Goal: Browse casually

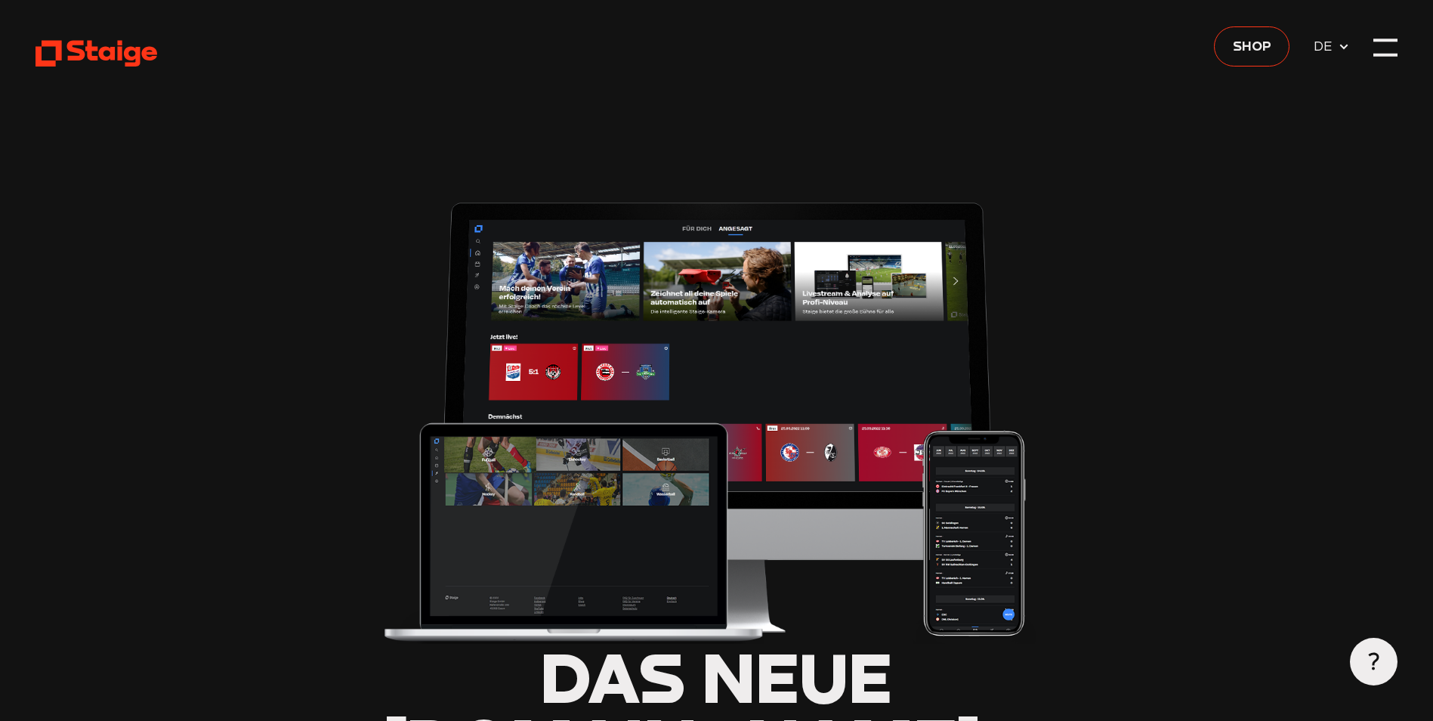
type input "0.8"
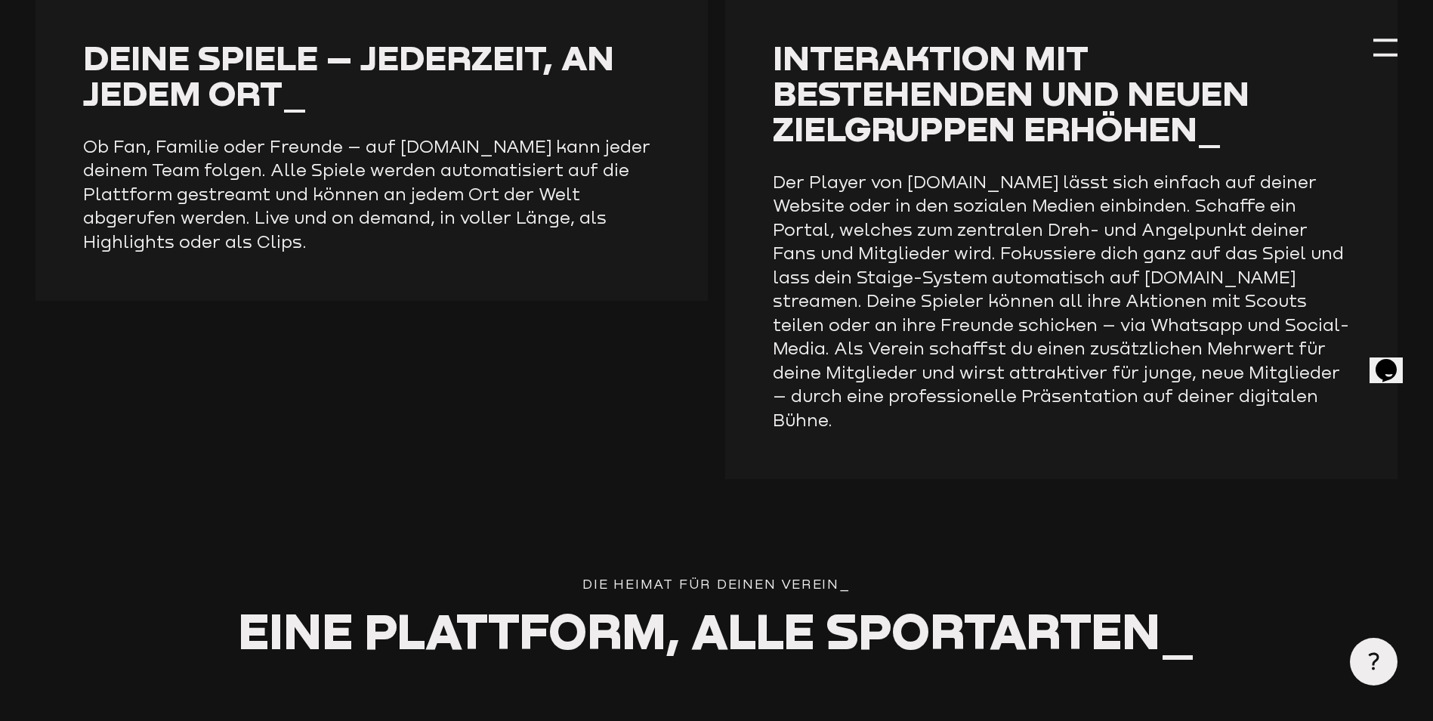
scroll to position [2479, 0]
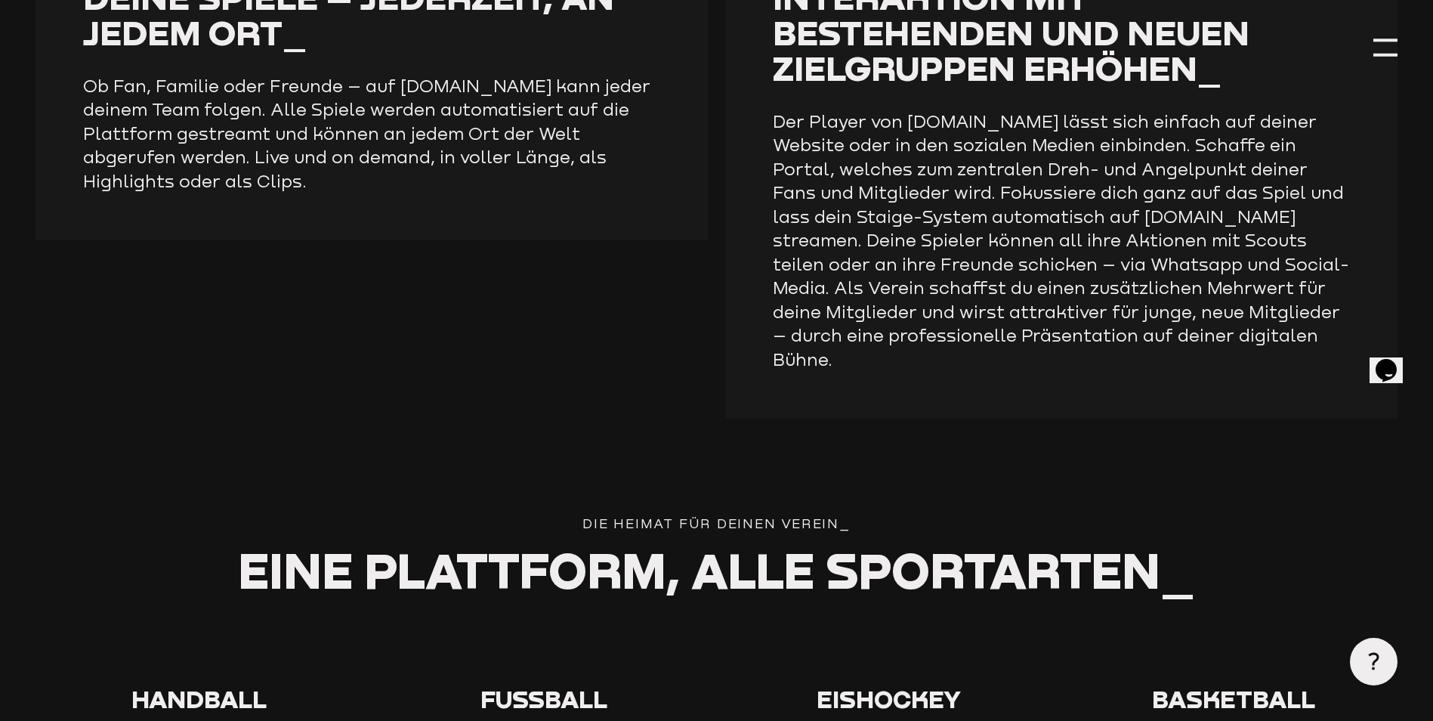
click at [520, 630] on use at bounding box center [520, 630] width 0 height 0
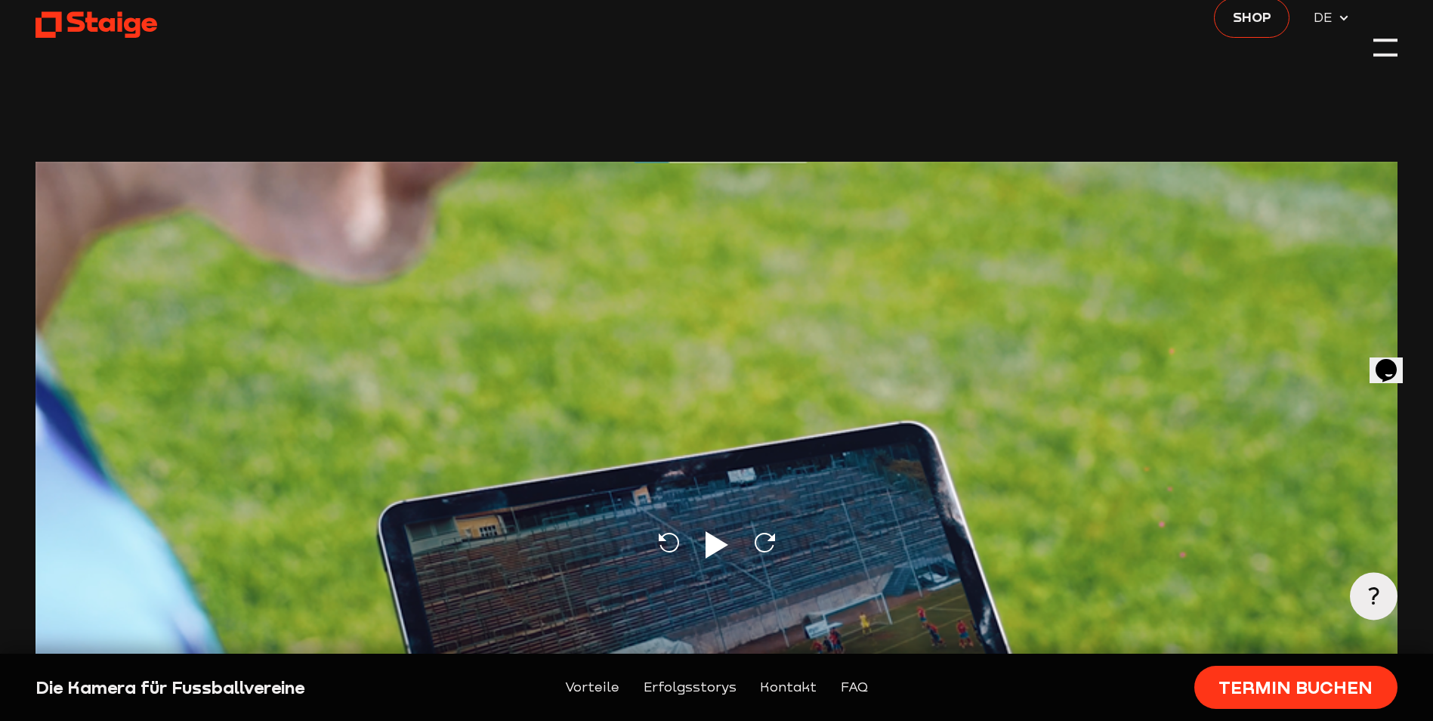
scroll to position [29, 0]
drag, startPoint x: 1384, startPoint y: 0, endPoint x: 890, endPoint y: 279, distance: 566.8
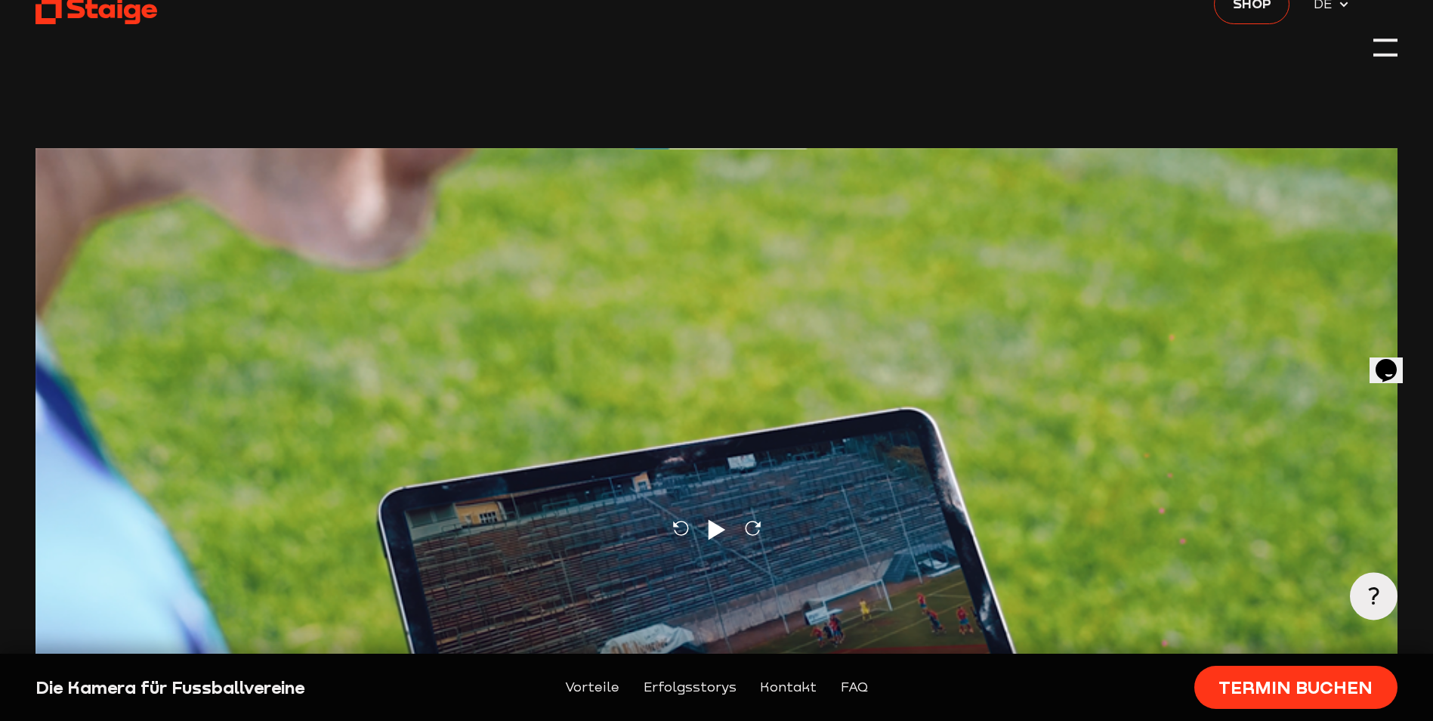
drag, startPoint x: 890, startPoint y: 279, endPoint x: 107, endPoint y: 18, distance: 825.1
click at [107, 18] on use at bounding box center [97, 11] width 122 height 26
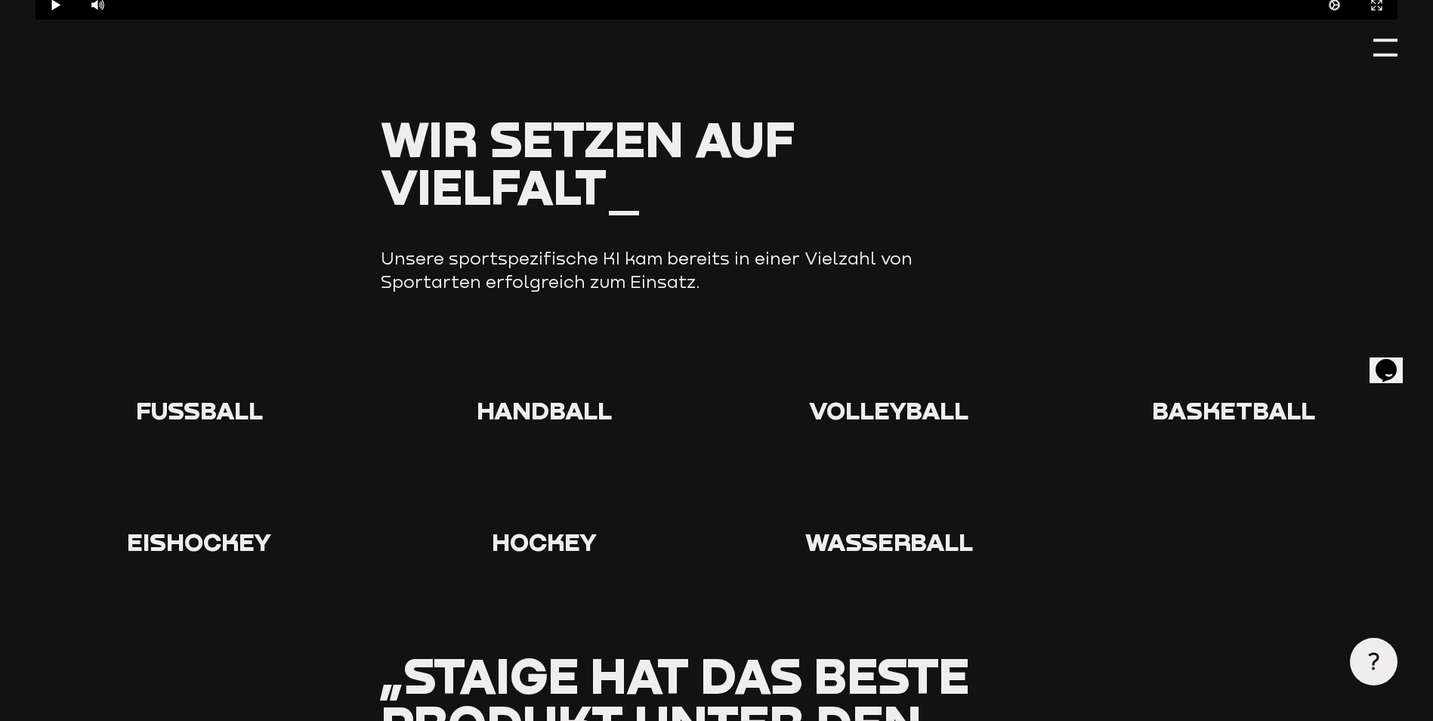
scroll to position [1548, 0]
